Goal: Task Accomplishment & Management: Complete application form

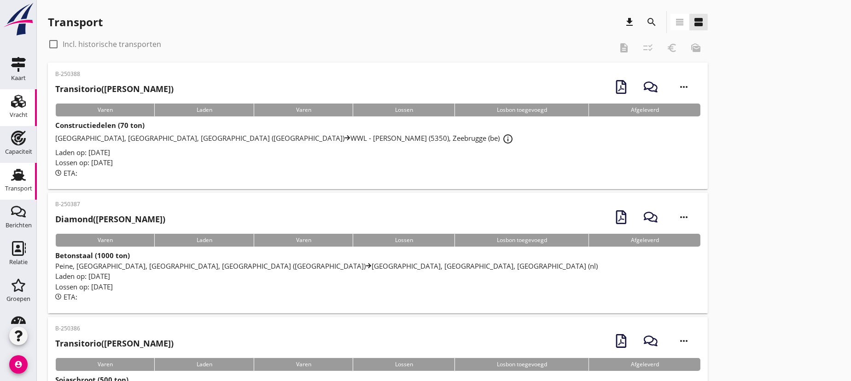
click at [14, 108] on link "Vracht Vracht" at bounding box center [18, 107] width 37 height 37
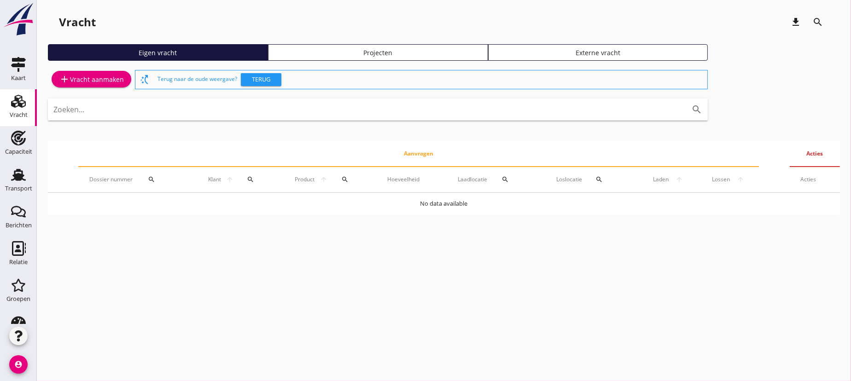
click at [92, 79] on div "add Vracht aanmaken" at bounding box center [91, 79] width 65 height 11
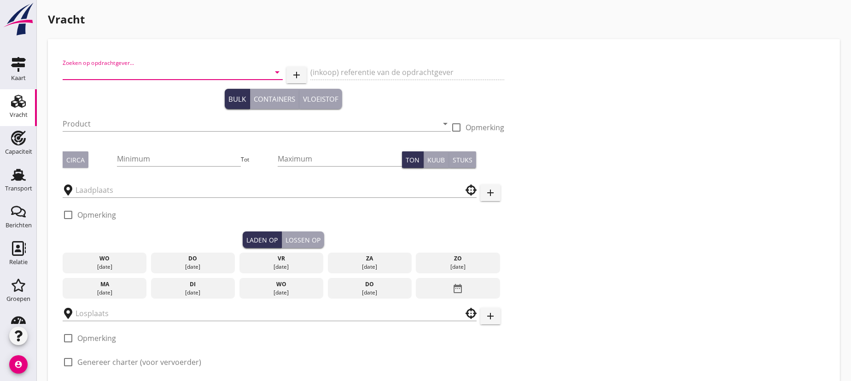
click at [134, 74] on input "Zoeken op opdrachtgever..." at bounding box center [160, 72] width 194 height 15
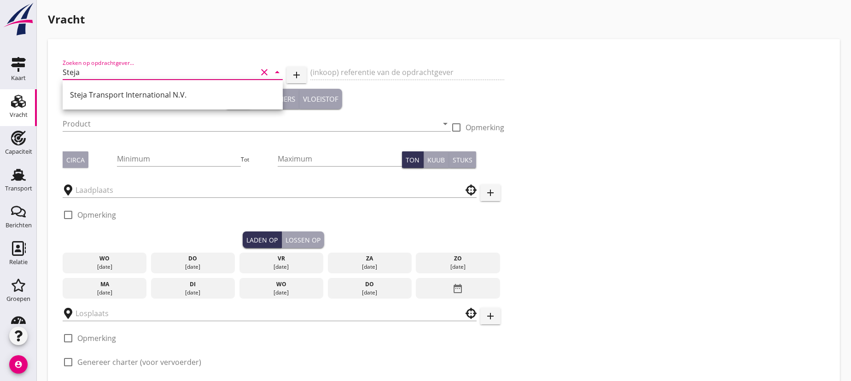
click at [134, 96] on div "Steja Transport International N.V." at bounding box center [172, 94] width 205 height 11
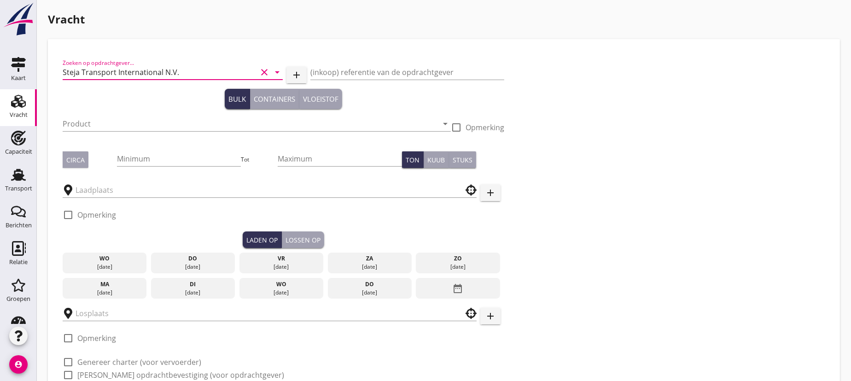
type input "Steja Transport International N.V."
click at [380, 70] on input "(inkoop) referentie van de opdrachtgever" at bounding box center [407, 72] width 194 height 15
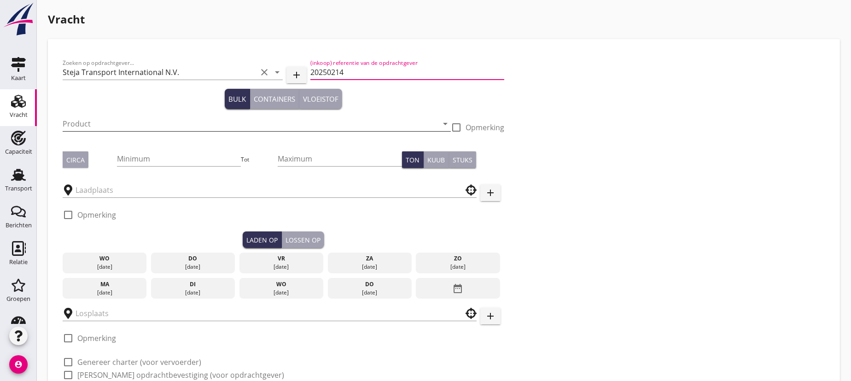
type input "20250214"
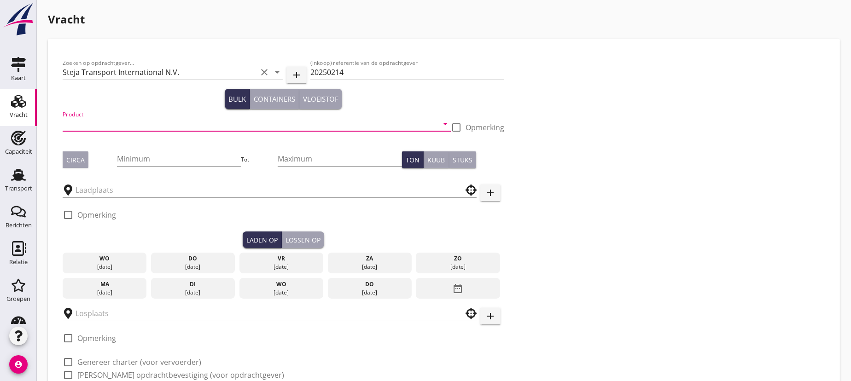
click at [118, 120] on input "Product" at bounding box center [250, 123] width 375 height 15
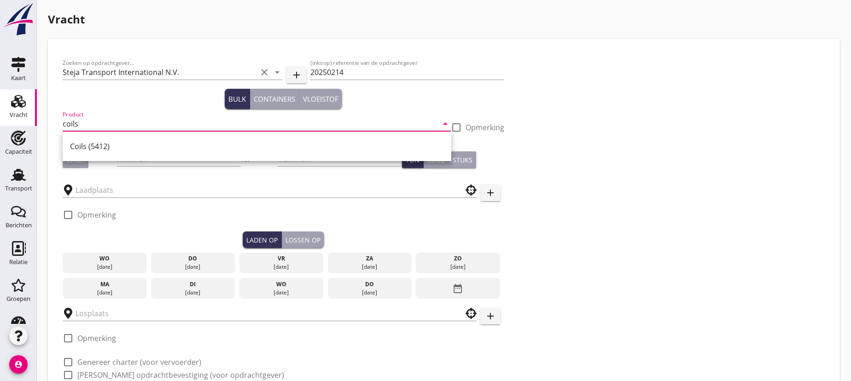
click at [83, 145] on div "Coils (5412)" at bounding box center [257, 146] width 374 height 11
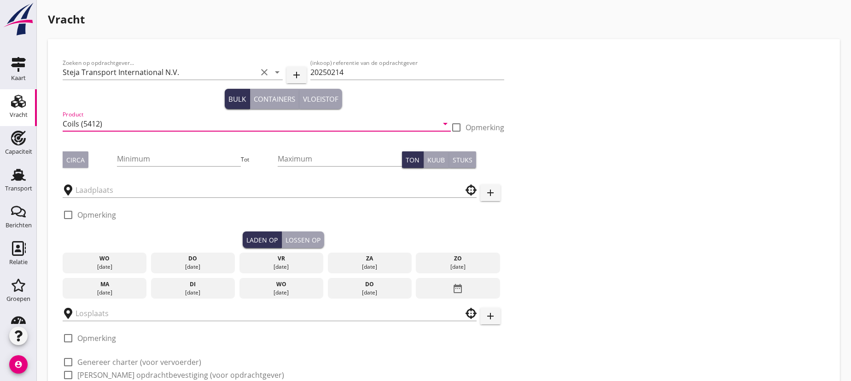
type input "Coils (5412)"
drag, startPoint x: 75, startPoint y: 157, endPoint x: 89, endPoint y: 157, distance: 14.7
click at [75, 156] on div "Circa" at bounding box center [75, 160] width 18 height 10
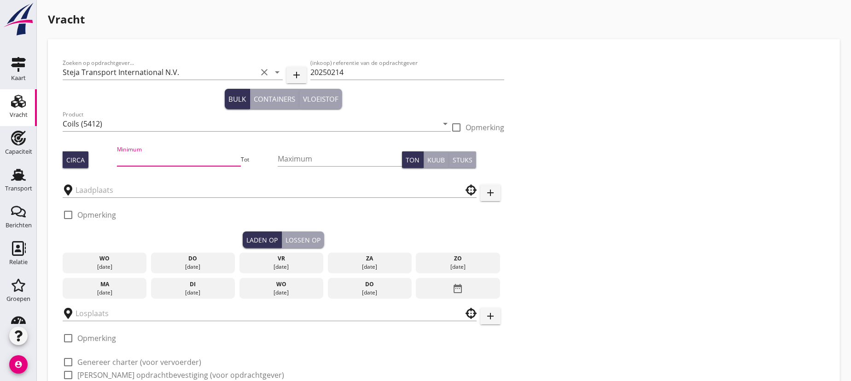
click at [139, 157] on input "Minimum" at bounding box center [179, 158] width 124 height 15
type input "825"
click at [110, 187] on input "text" at bounding box center [263, 190] width 375 height 15
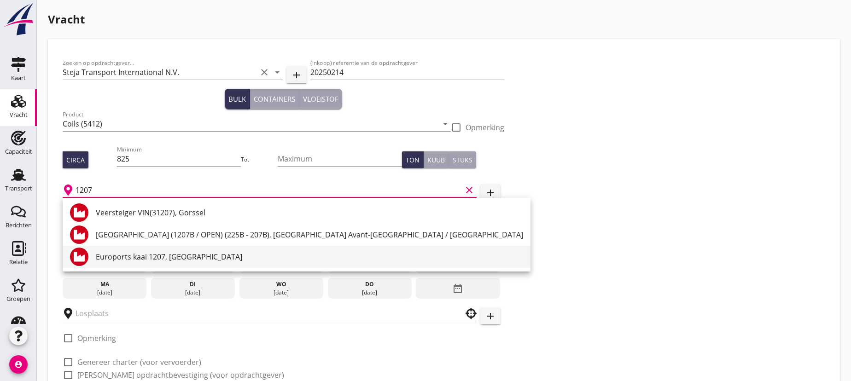
click at [122, 258] on div "Euroports kaai 1207, [GEOGRAPHIC_DATA]" at bounding box center [309, 256] width 427 height 11
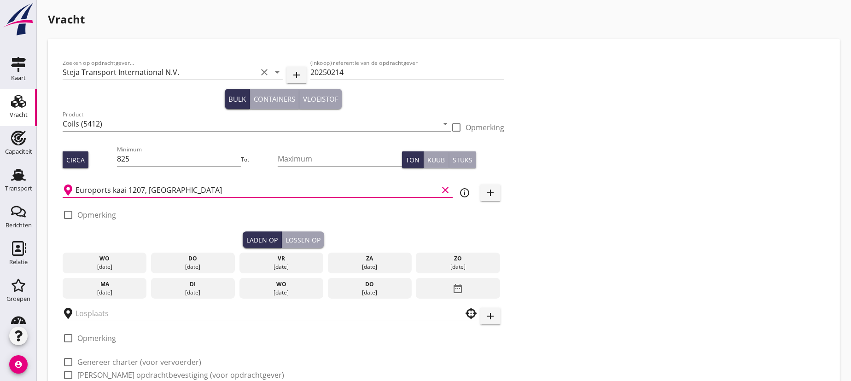
type input "Euroports kaai 1207, [GEOGRAPHIC_DATA]"
click at [66, 214] on div at bounding box center [68, 215] width 16 height 16
checkbox input "true"
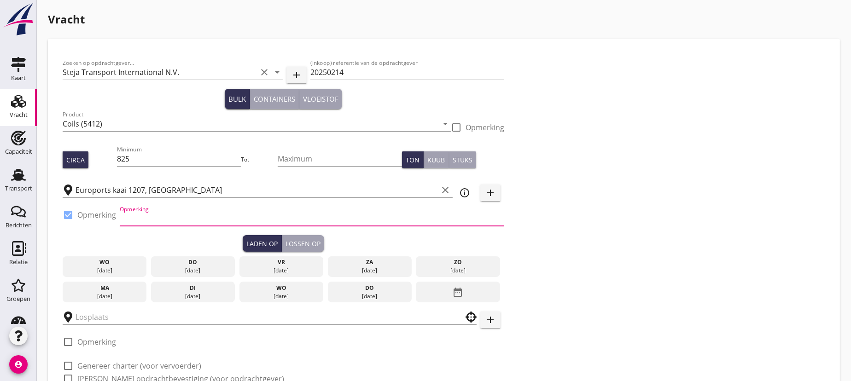
click at [153, 219] on input "Opmerking" at bounding box center [312, 218] width 384 height 15
paste input "[PHONE_NUMBER]"
type input "Tel: [PHONE_NUMBER]"
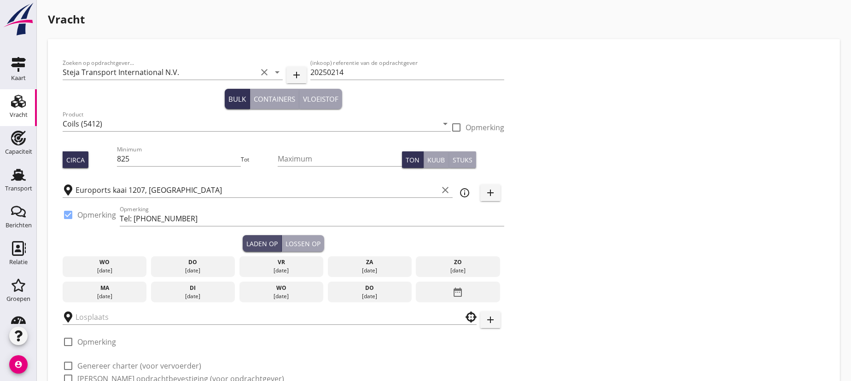
click at [261, 240] on div "Laden op" at bounding box center [261, 244] width 31 height 10
click at [277, 291] on div "wo" at bounding box center [281, 288] width 80 height 8
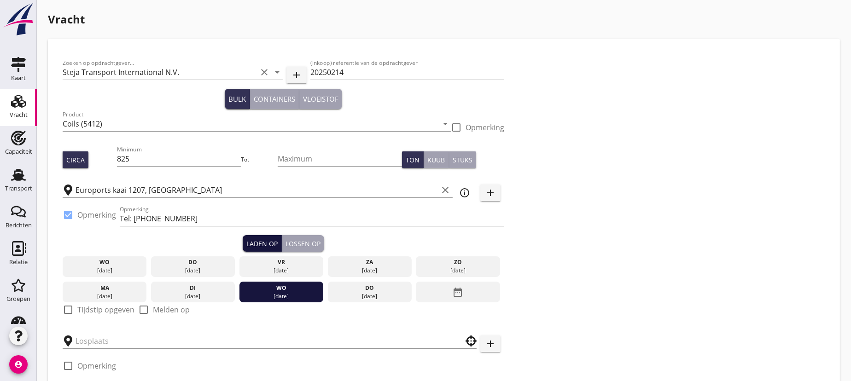
click at [258, 239] on div "Laden op" at bounding box center [261, 244] width 31 height 10
click at [305, 243] on div "Lossen op" at bounding box center [302, 244] width 35 height 10
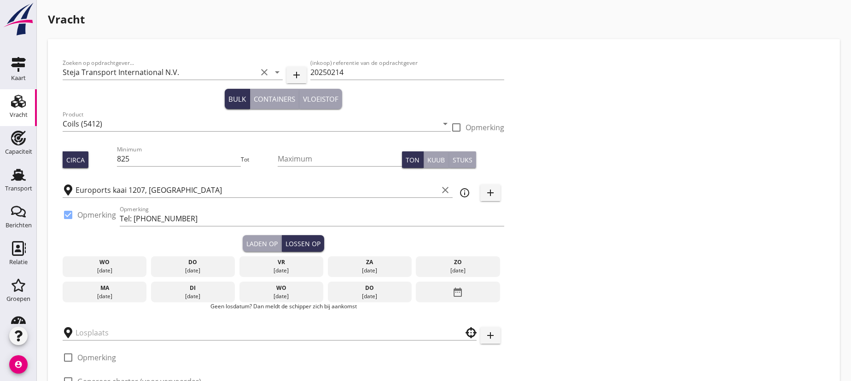
click at [260, 238] on button "Laden op" at bounding box center [262, 243] width 39 height 17
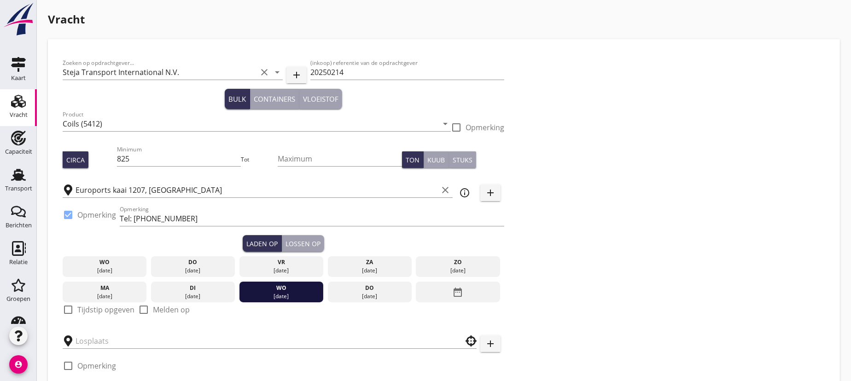
click at [106, 289] on div "ma" at bounding box center [105, 288] width 80 height 8
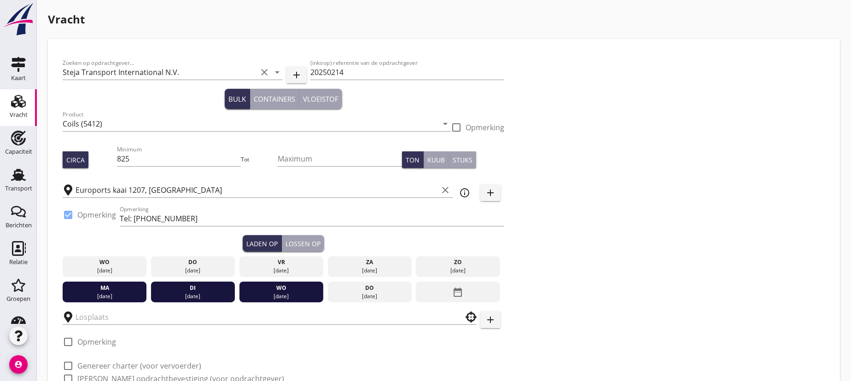
click at [106, 289] on div "ma" at bounding box center [105, 288] width 80 height 8
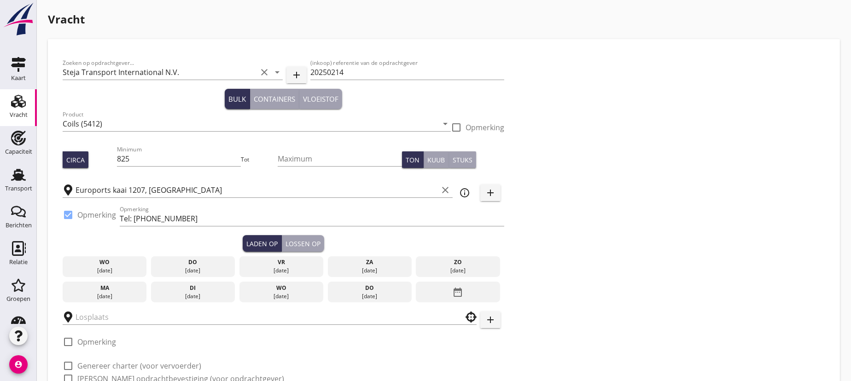
click at [106, 290] on div "ma" at bounding box center [105, 288] width 80 height 8
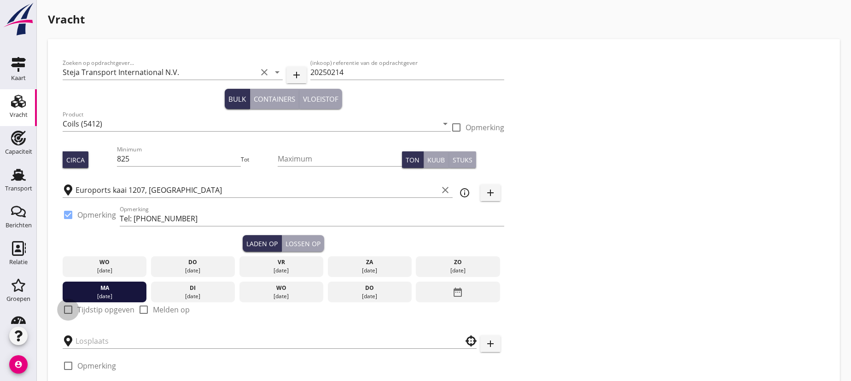
click at [67, 308] on div at bounding box center [68, 310] width 16 height 16
checkbox input "true"
click at [81, 342] on input "06:00" at bounding box center [284, 341] width 442 height 15
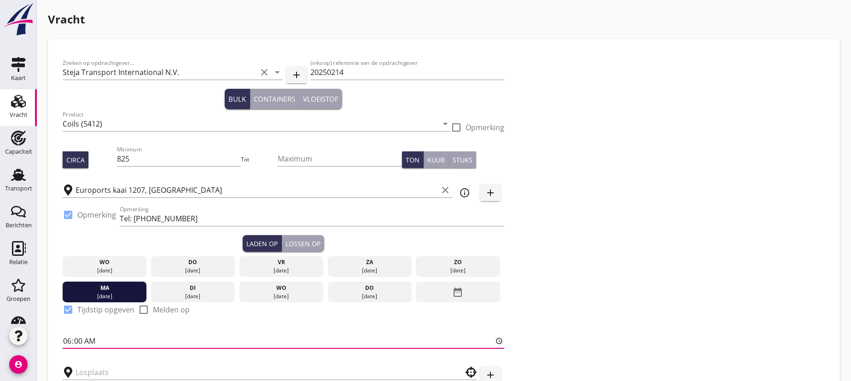
type input "06:01"
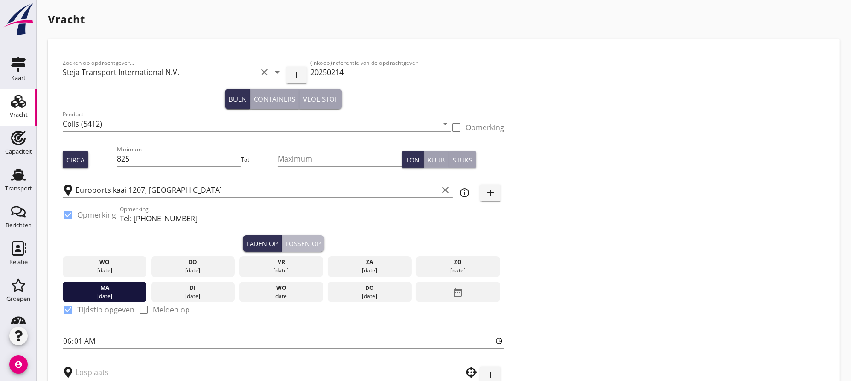
click at [312, 241] on div "Lossen op" at bounding box center [302, 244] width 35 height 10
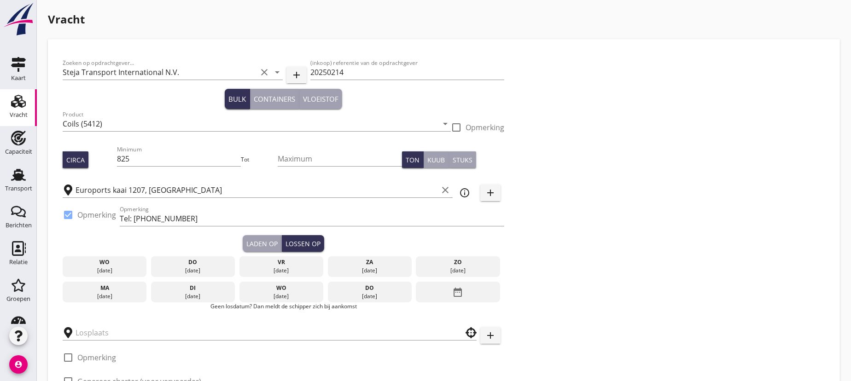
click at [280, 290] on div "wo" at bounding box center [281, 288] width 80 height 8
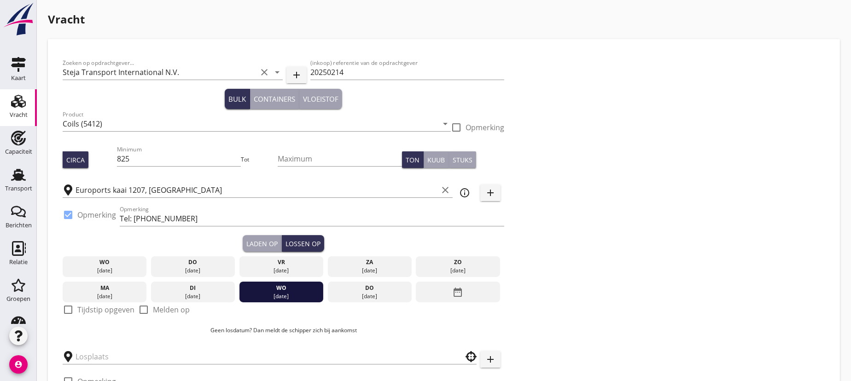
click at [63, 308] on div at bounding box center [68, 310] width 16 height 16
checkbox input "true"
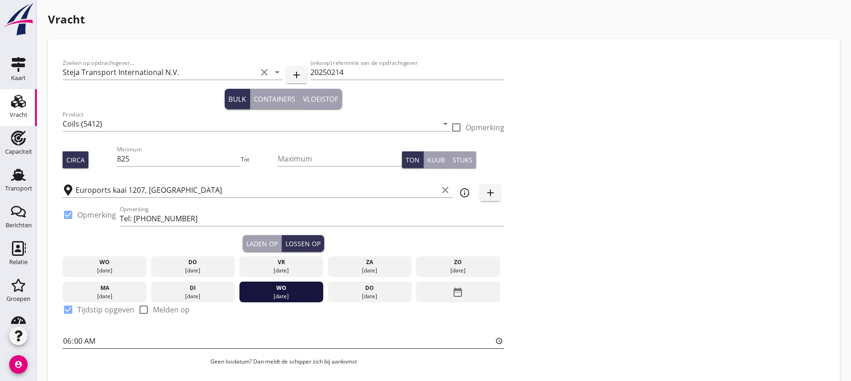
click at [78, 339] on input "06:00" at bounding box center [284, 341] width 442 height 15
type input "06:01"
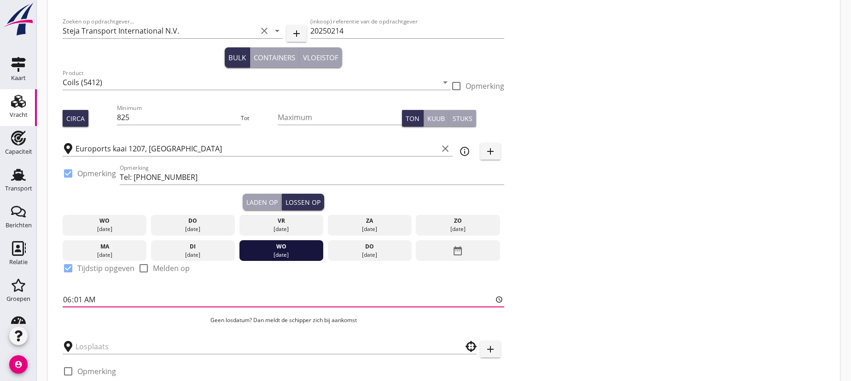
scroll to position [125, 0]
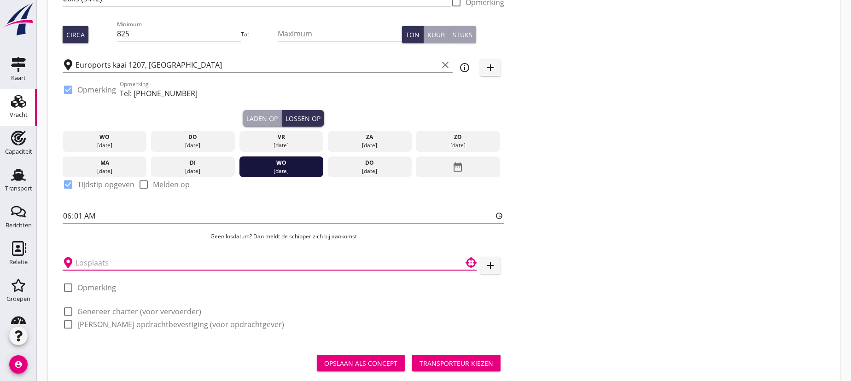
click at [89, 262] on input "text" at bounding box center [263, 263] width 375 height 15
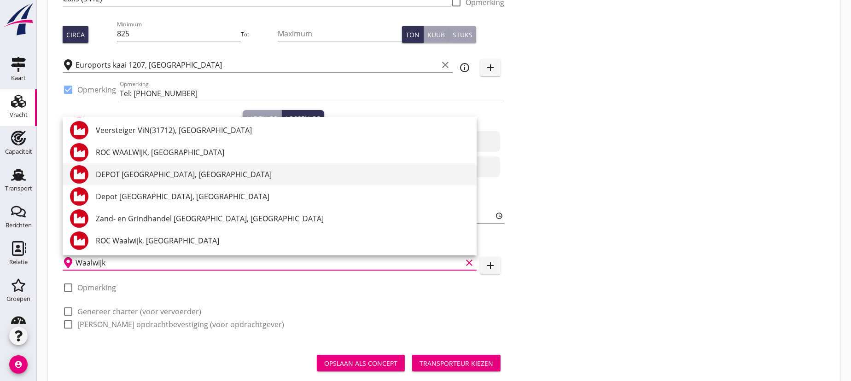
scroll to position [0, 0]
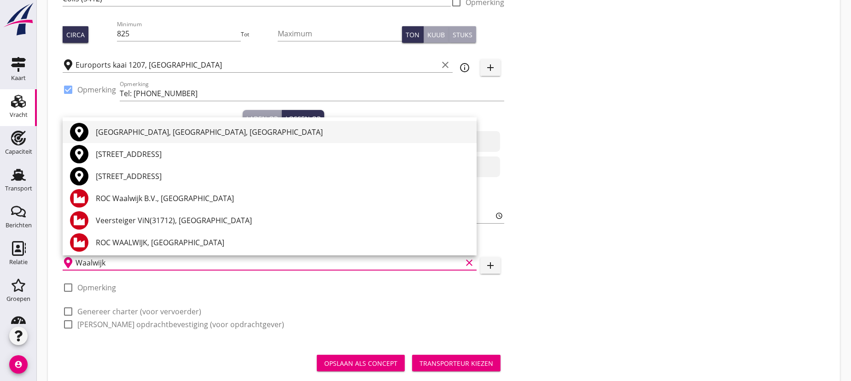
click at [145, 133] on div "[GEOGRAPHIC_DATA], [GEOGRAPHIC_DATA], [GEOGRAPHIC_DATA]" at bounding box center [282, 132] width 373 height 11
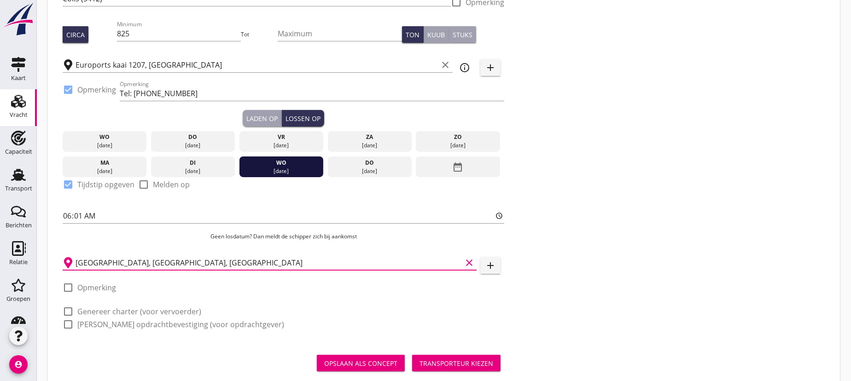
scroll to position [147, 0]
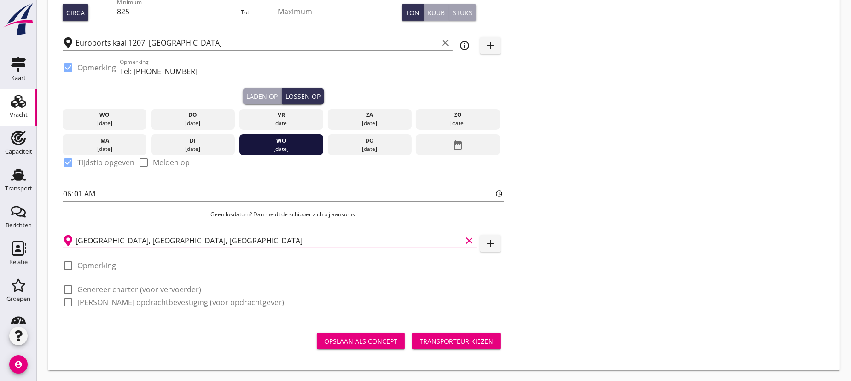
type input "[GEOGRAPHIC_DATA], [GEOGRAPHIC_DATA], [GEOGRAPHIC_DATA]"
click at [66, 287] on div at bounding box center [68, 290] width 16 height 16
checkbox input "true"
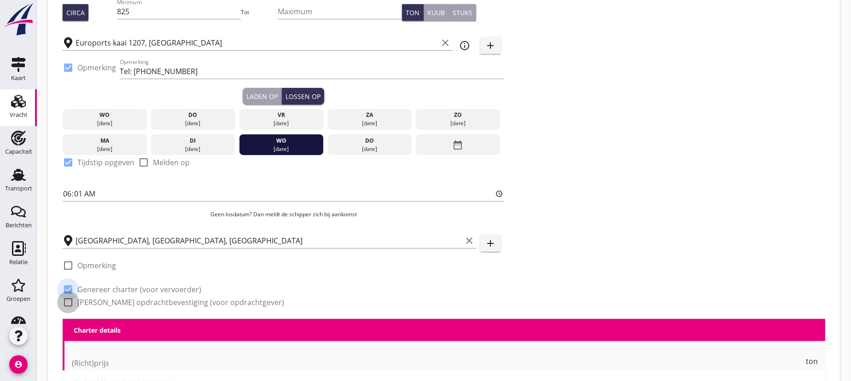
click at [68, 302] on div at bounding box center [68, 303] width 16 height 16
checkbox input "true"
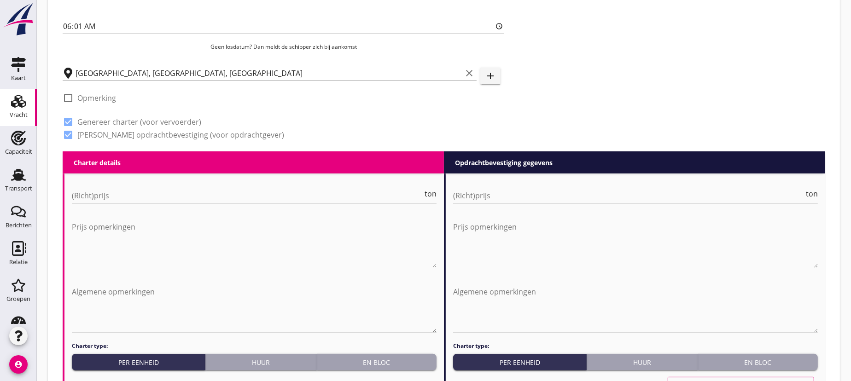
scroll to position [399, 0]
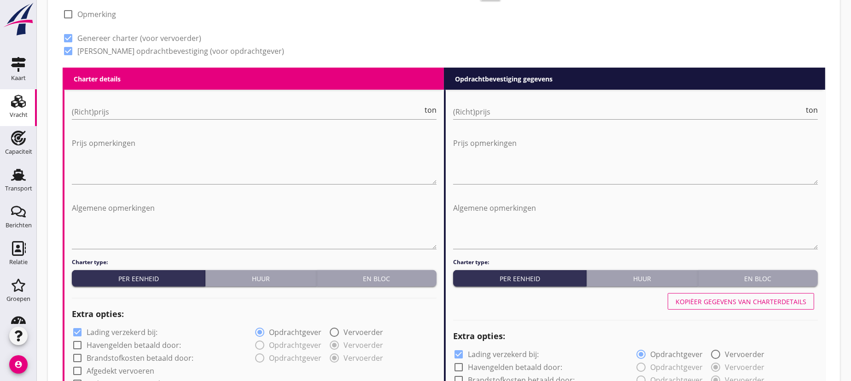
click at [372, 274] on div "En bloc" at bounding box center [376, 279] width 112 height 10
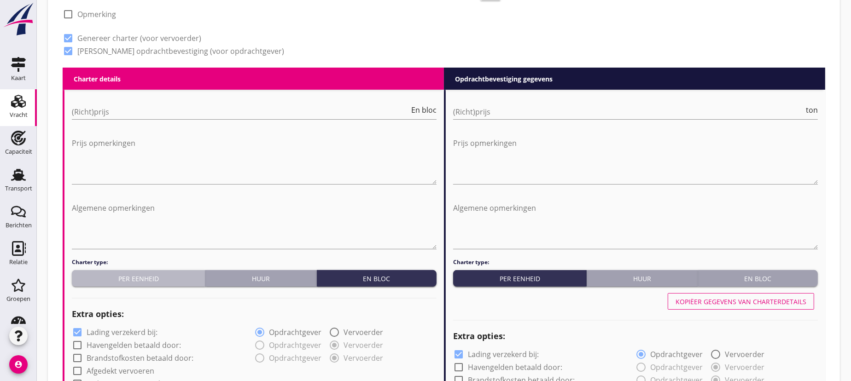
click at [138, 279] on div "Per eenheid" at bounding box center [139, 279] width 126 height 10
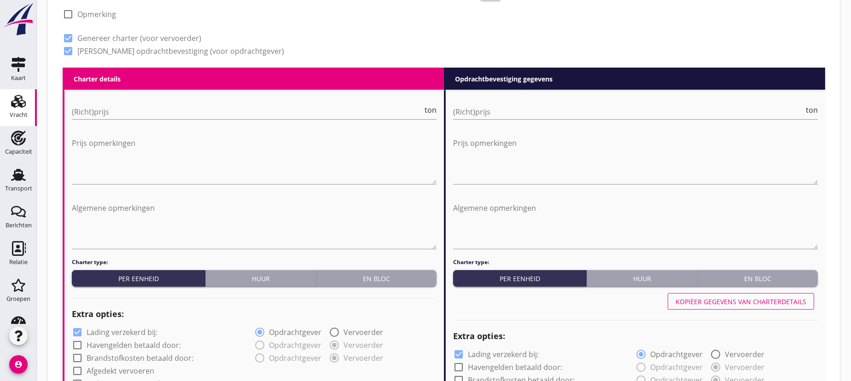
click at [386, 276] on div "En bloc" at bounding box center [376, 279] width 112 height 10
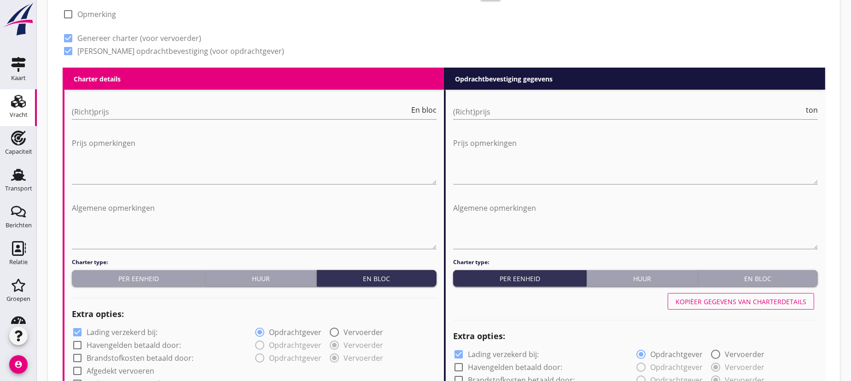
click at [756, 278] on div "En bloc" at bounding box center [758, 279] width 112 height 10
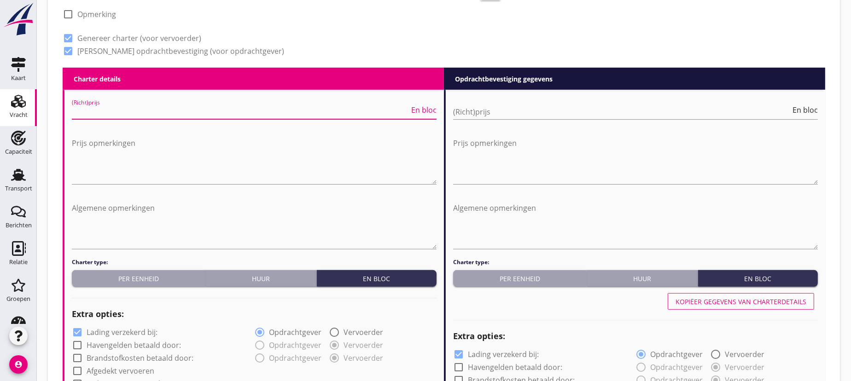
click at [170, 115] on input "(Richt)prijs" at bounding box center [240, 112] width 337 height 15
type input "4900"
click at [499, 111] on input "(Richt)prijs" at bounding box center [621, 112] width 337 height 15
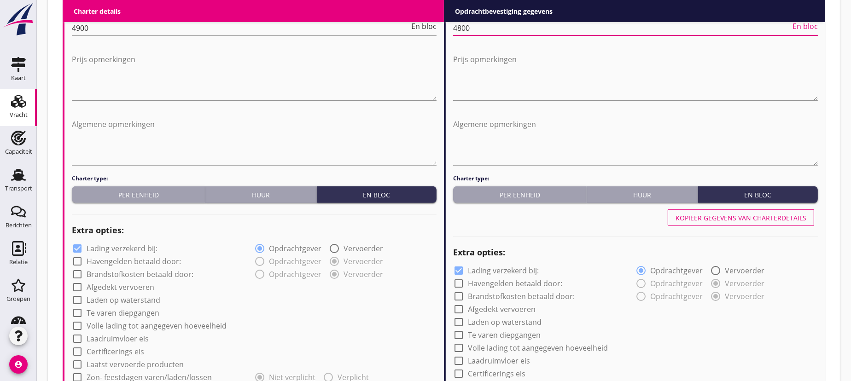
scroll to position [524, 0]
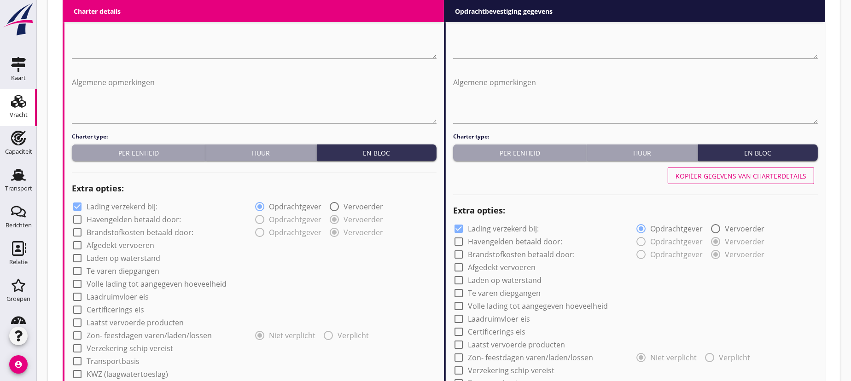
type input "4800"
click at [77, 207] on div at bounding box center [78, 207] width 16 height 16
checkbox input "false"
click at [459, 228] on div at bounding box center [459, 229] width 16 height 16
checkbox input "false"
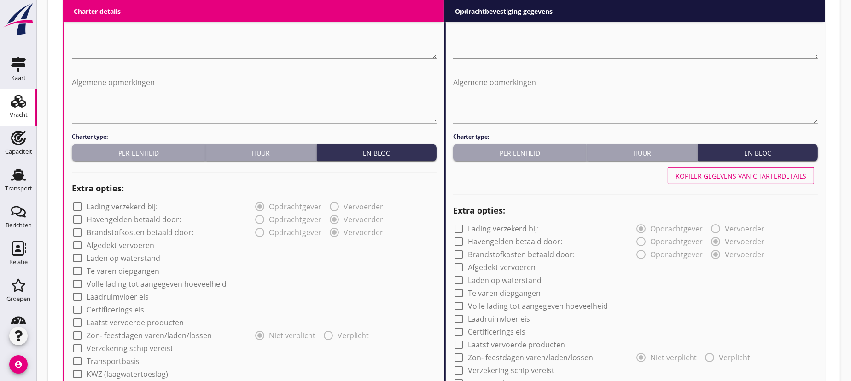
scroll to position [608, 0]
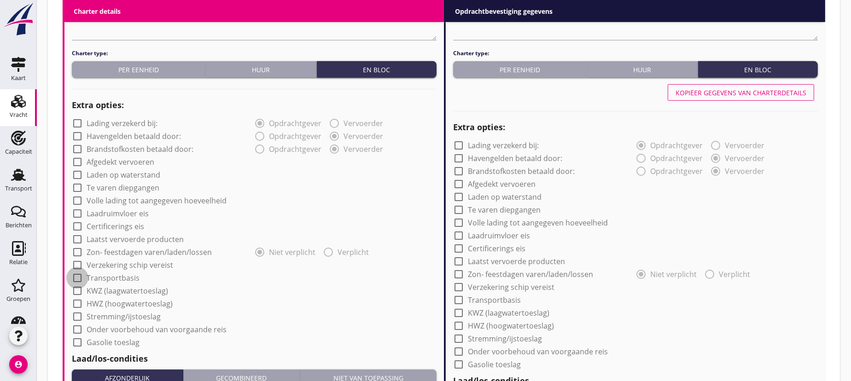
click at [76, 276] on div at bounding box center [78, 278] width 16 height 16
checkbox input "true"
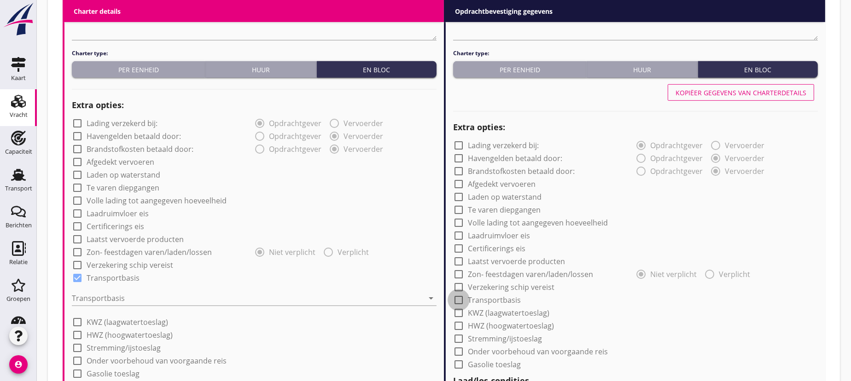
click at [458, 299] on div at bounding box center [459, 300] width 16 height 16
checkbox input "true"
click at [208, 296] on div at bounding box center [248, 298] width 352 height 15
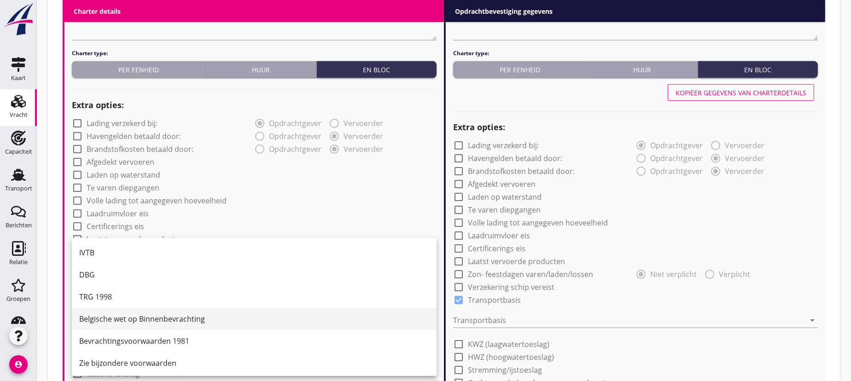
scroll to position [23, 0]
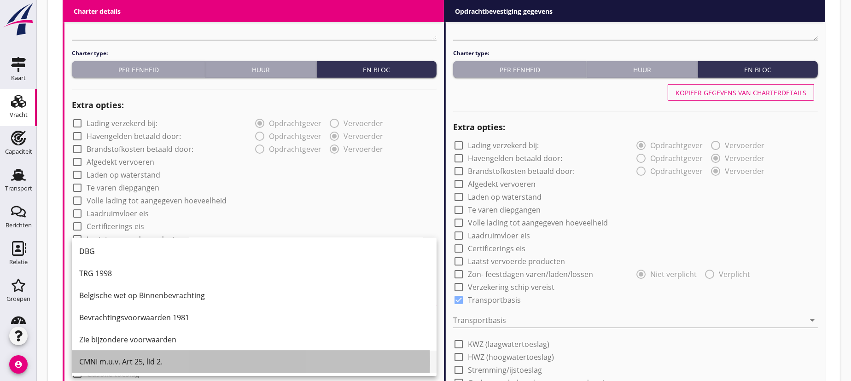
click at [133, 356] on div "CMNI m.u.v. Art 25, lid 2." at bounding box center [254, 361] width 350 height 11
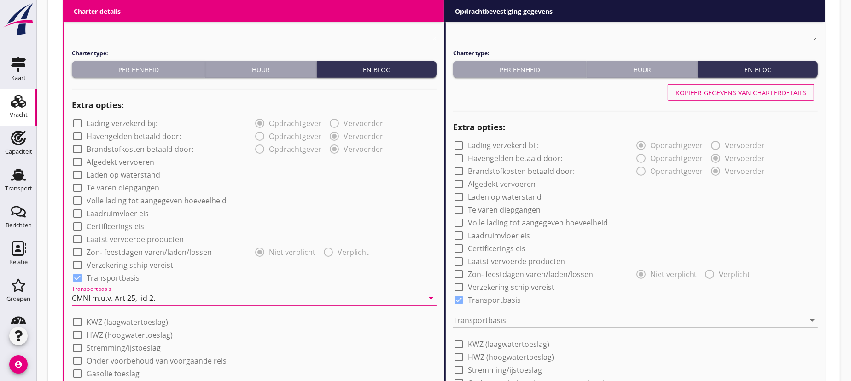
click at [520, 317] on div at bounding box center [629, 320] width 352 height 15
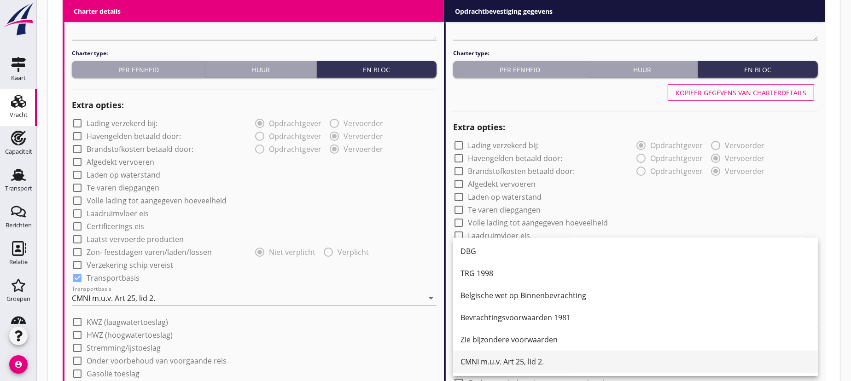
click at [515, 363] on div "CMNI m.u.v. Art 25, lid 2." at bounding box center [635, 361] width 350 height 11
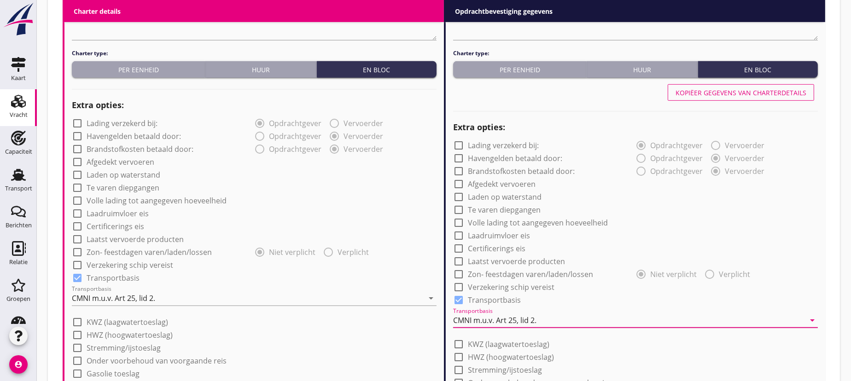
scroll to position [817, 0]
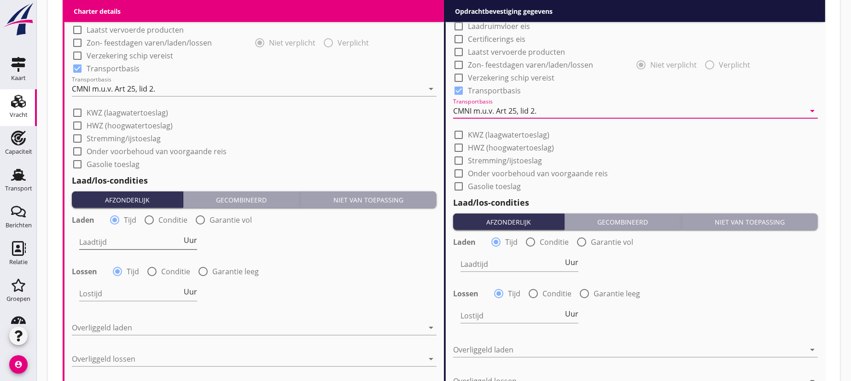
click at [139, 241] on input "Laadtijd" at bounding box center [130, 242] width 103 height 15
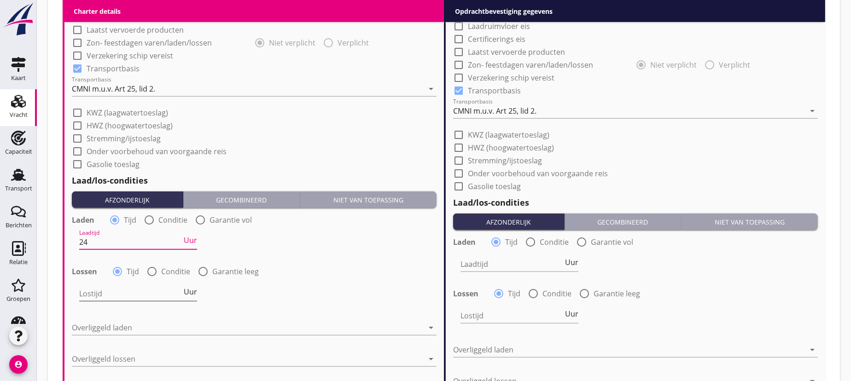
type input "24"
click at [142, 295] on input "Lostijd" at bounding box center [130, 293] width 103 height 15
type input "24"
click at [119, 323] on div at bounding box center [248, 327] width 352 height 15
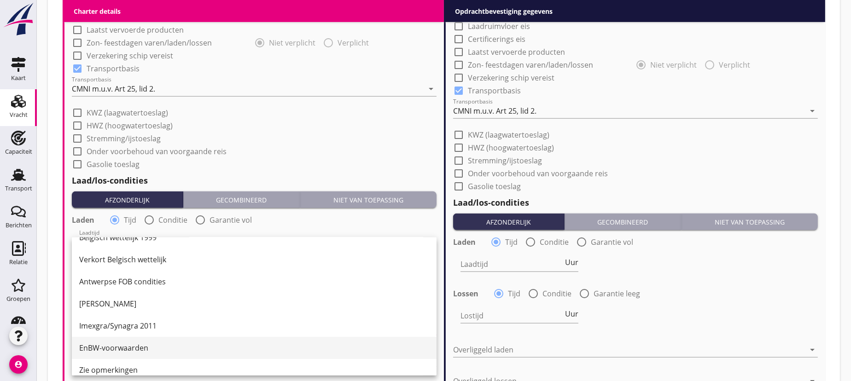
scroll to position [167, 0]
click at [127, 350] on div "1/2 Belgisch wettelijk 2011" at bounding box center [254, 350] width 350 height 11
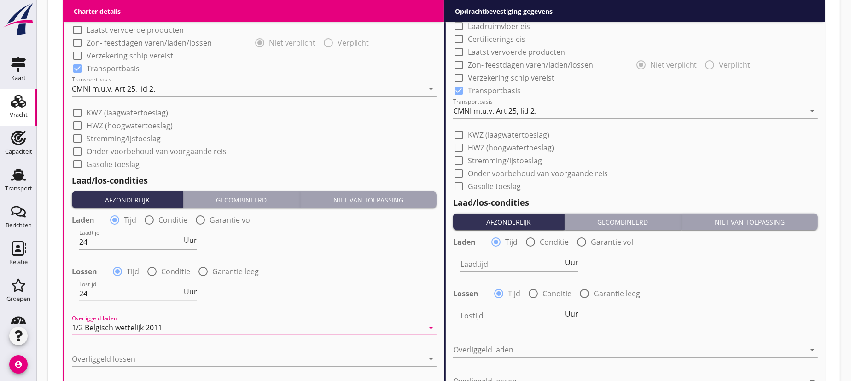
scroll to position [901, 0]
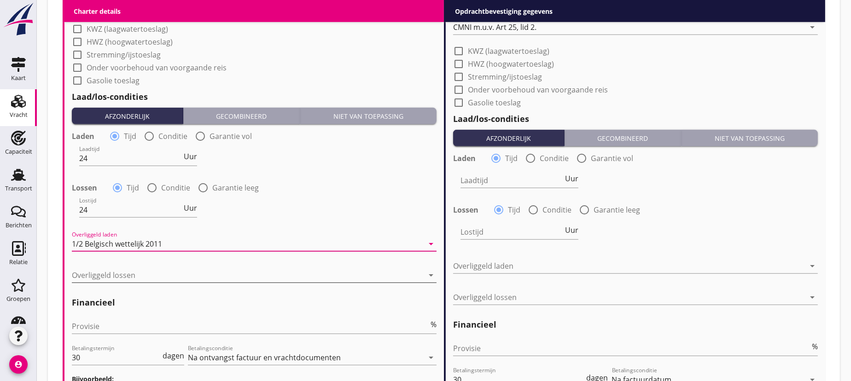
click at [105, 272] on div at bounding box center [248, 275] width 352 height 15
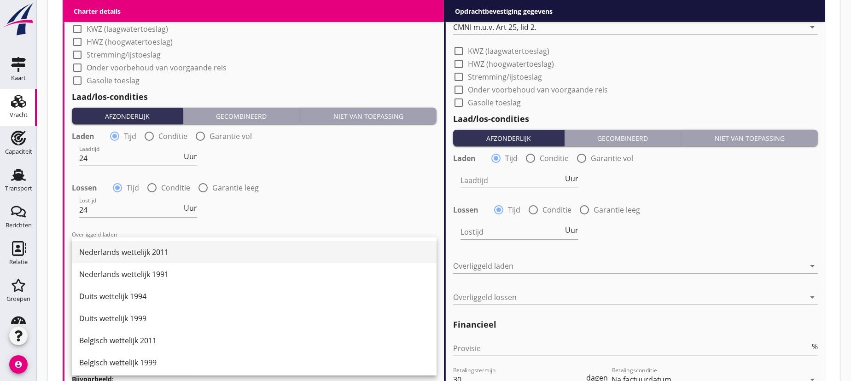
click at [137, 254] on div "Nederlands wettelijk 2011" at bounding box center [254, 252] width 350 height 11
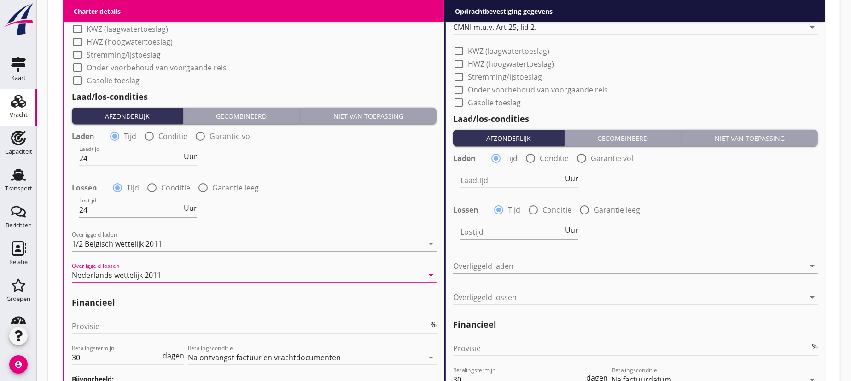
scroll to position [985, 0]
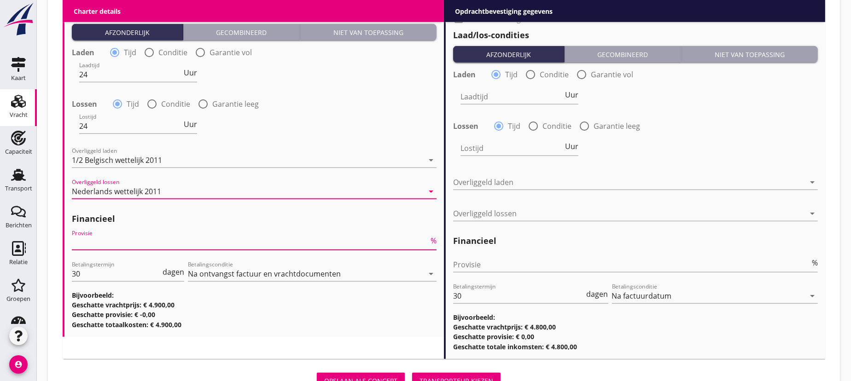
click at [93, 246] on input "Provisie" at bounding box center [250, 242] width 357 height 15
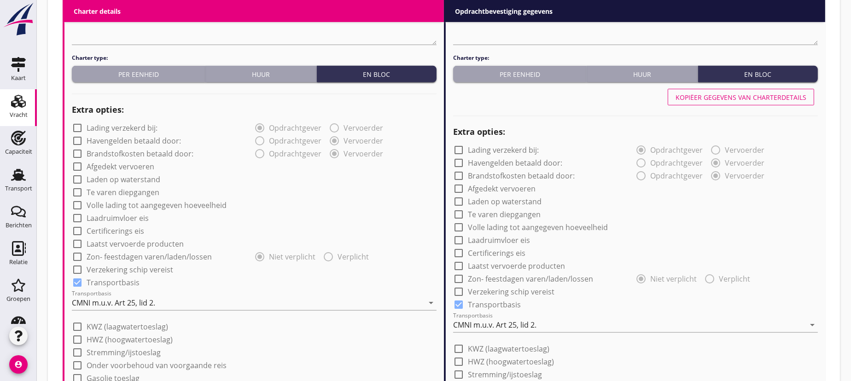
scroll to position [394, 0]
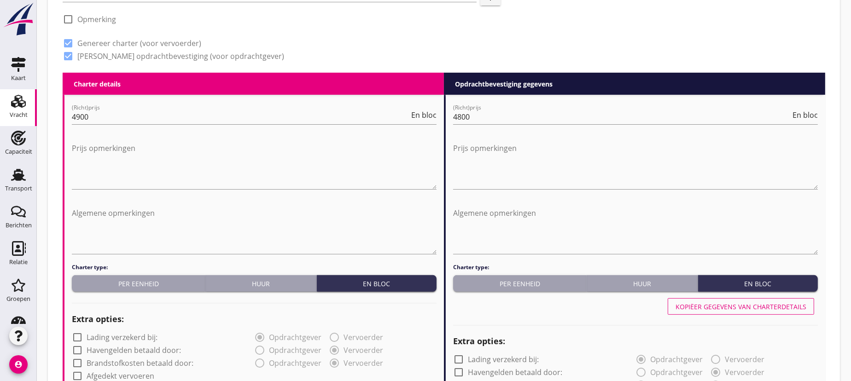
type input "5"
click at [745, 304] on div "Kopiëer gegevens van charterdetails" at bounding box center [740, 307] width 131 height 10
type input "24"
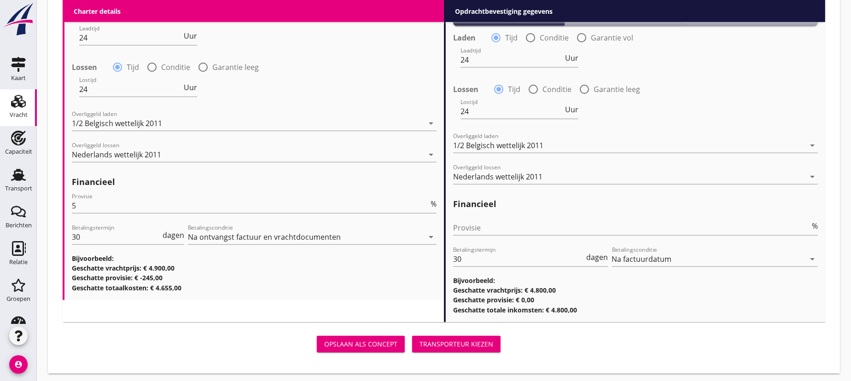
scroll to position [1024, 0]
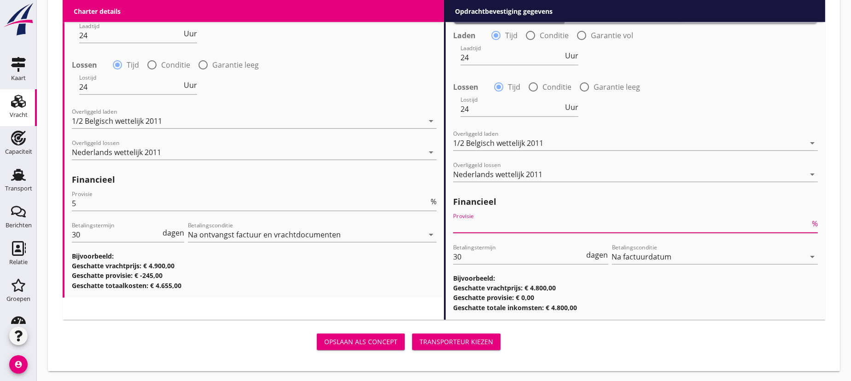
click at [481, 223] on input "Provisie" at bounding box center [631, 225] width 357 height 15
type input "0"
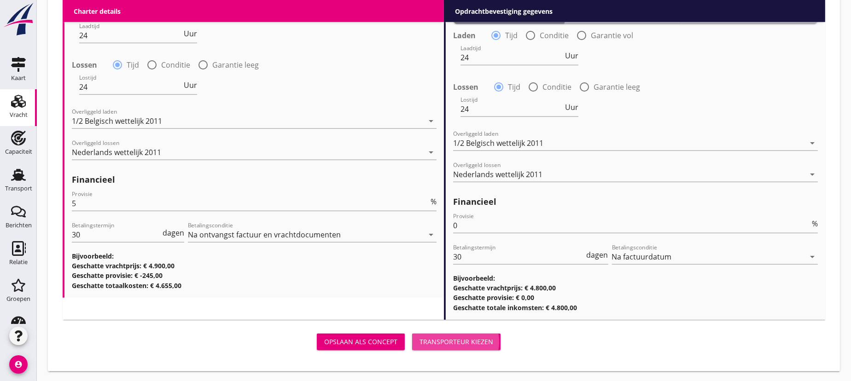
click at [453, 338] on div "Transporteur kiezen" at bounding box center [456, 342] width 74 height 10
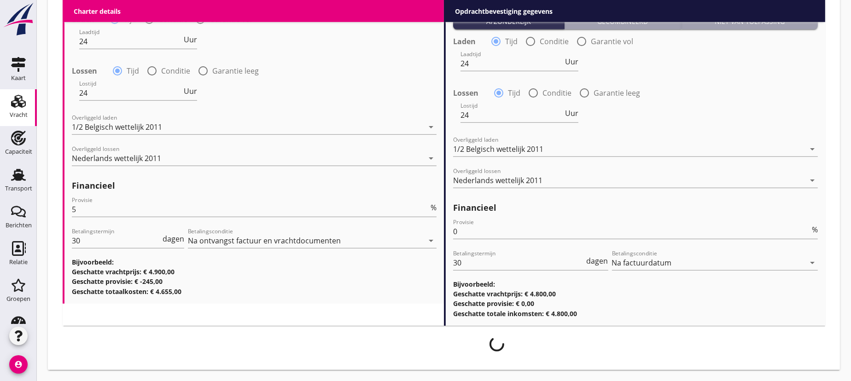
scroll to position [1017, 0]
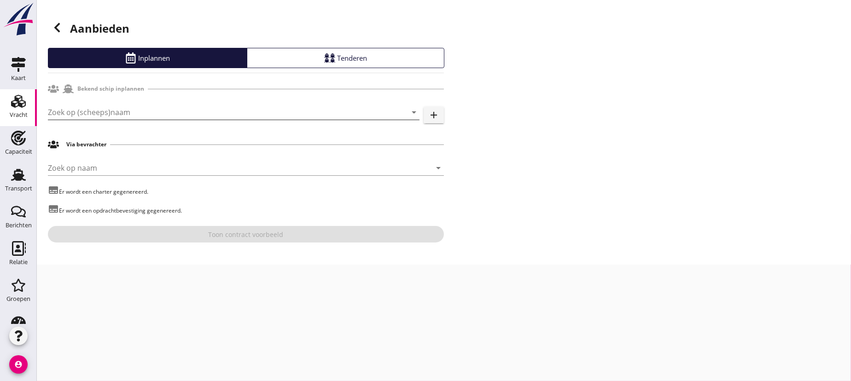
click at [129, 112] on input "Zoek op (scheeps)naam" at bounding box center [221, 112] width 346 height 15
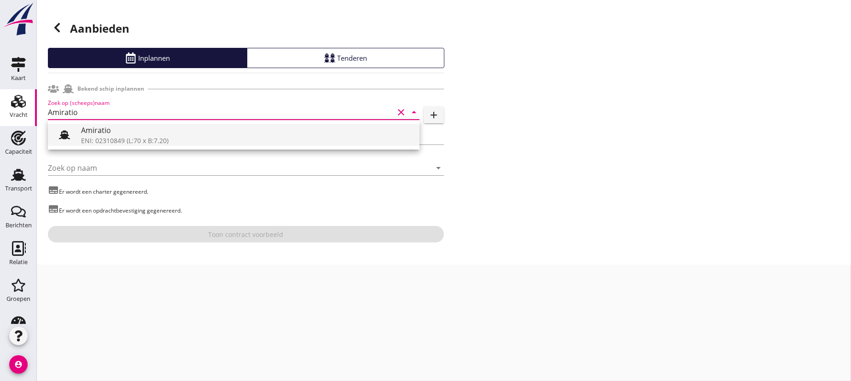
click at [116, 132] on div "Amiratio" at bounding box center [246, 130] width 331 height 11
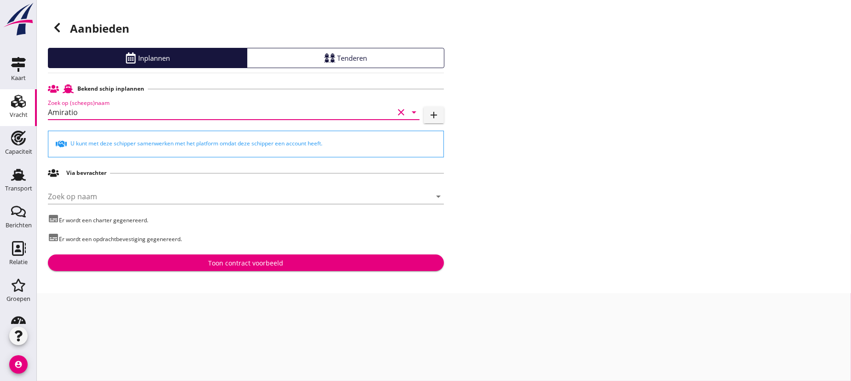
type input "Amiratio"
click at [248, 262] on div "Toon contract voorbeeld" at bounding box center [246, 263] width 75 height 10
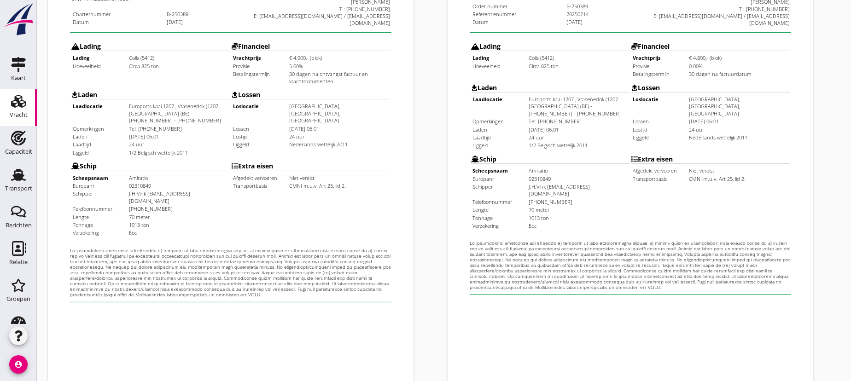
scroll to position [300, 0]
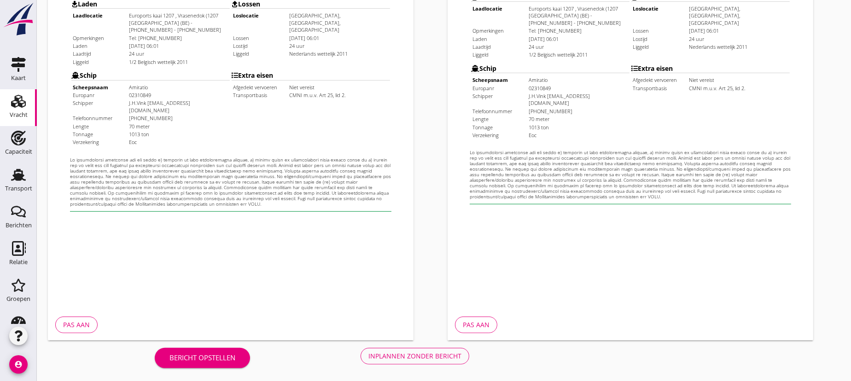
click at [207, 355] on div "Bericht opstellen" at bounding box center [202, 358] width 66 height 11
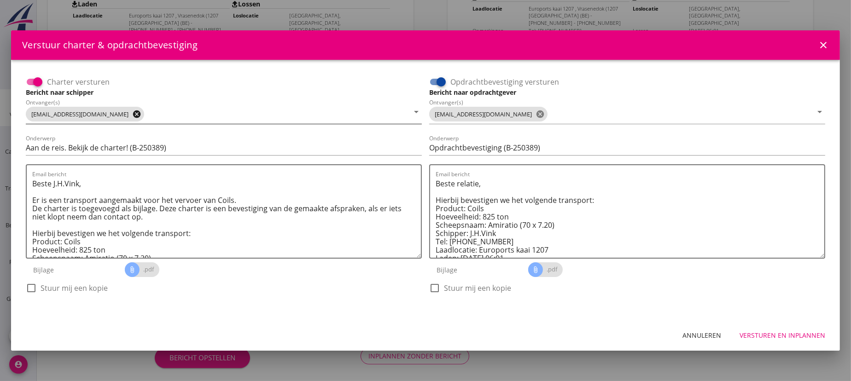
click at [132, 114] on icon "cancel" at bounding box center [136, 114] width 9 height 9
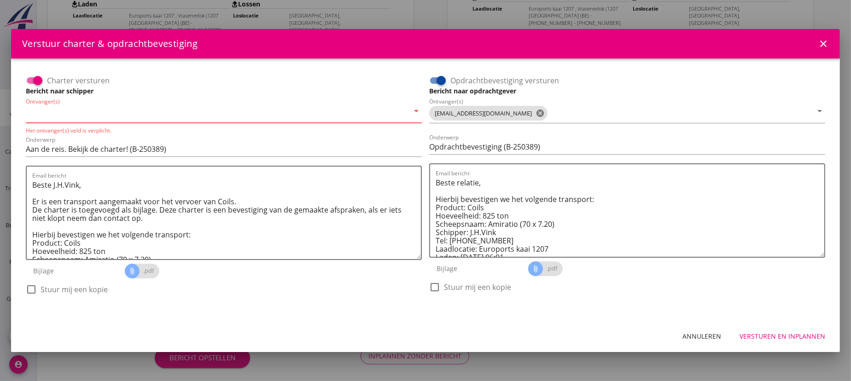
click at [88, 115] on input "Ontvanger(s)" at bounding box center [217, 113] width 383 height 15
type input "[EMAIL_ADDRESS][DOMAIN_NAME]"
click at [535, 112] on icon "cancel" at bounding box center [539, 113] width 9 height 9
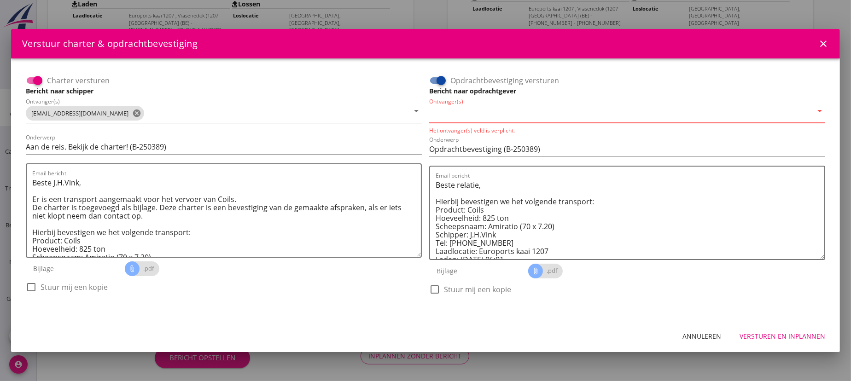
click at [479, 113] on input "Ontvanger(s)" at bounding box center [620, 113] width 383 height 15
type input "[EMAIL_ADDRESS][DOMAIN_NAME]"
click at [619, 308] on div "Opdrachtbevestiging versturen Bericht naar opdrachtgever [PERSON_NAME](s) [PERS…" at bounding box center [626, 190] width 403 height 240
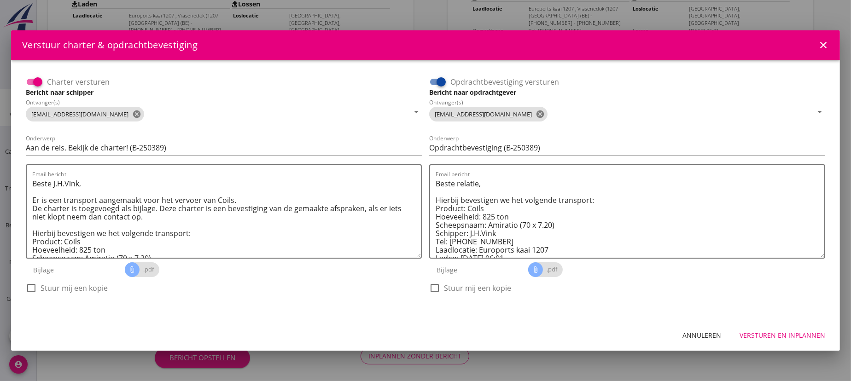
click at [796, 335] on div "Versturen en inplannen" at bounding box center [782, 336] width 86 height 10
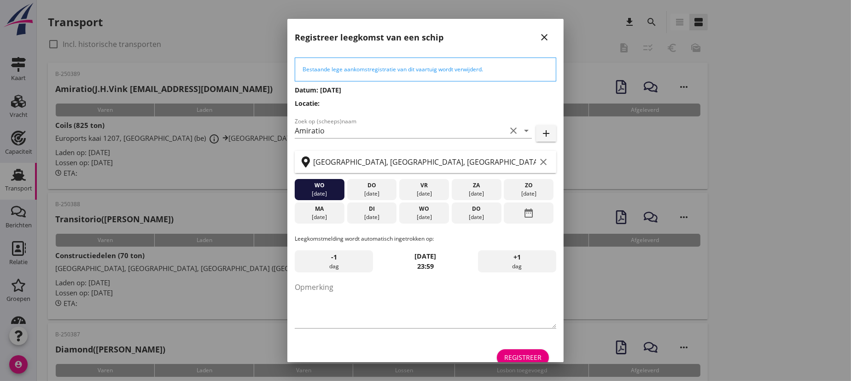
click at [539, 38] on icon "close" at bounding box center [544, 37] width 11 height 11
